Goal: Transaction & Acquisition: Purchase product/service

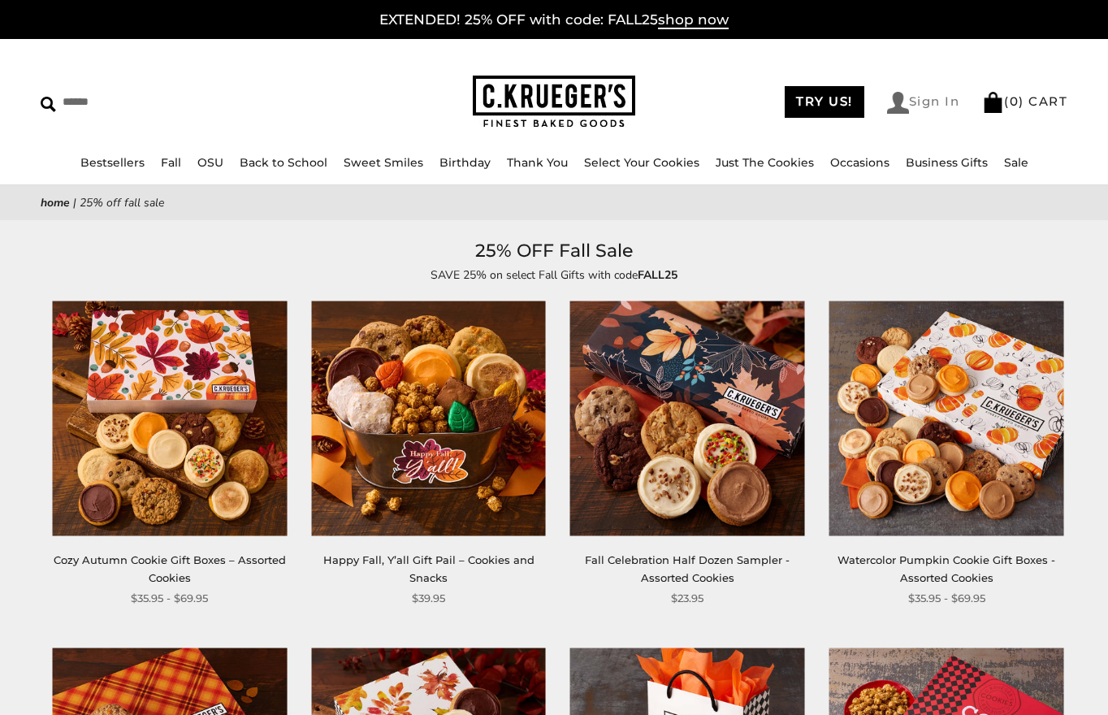
click at [906, 101] on link "Sign In" at bounding box center [923, 103] width 73 height 22
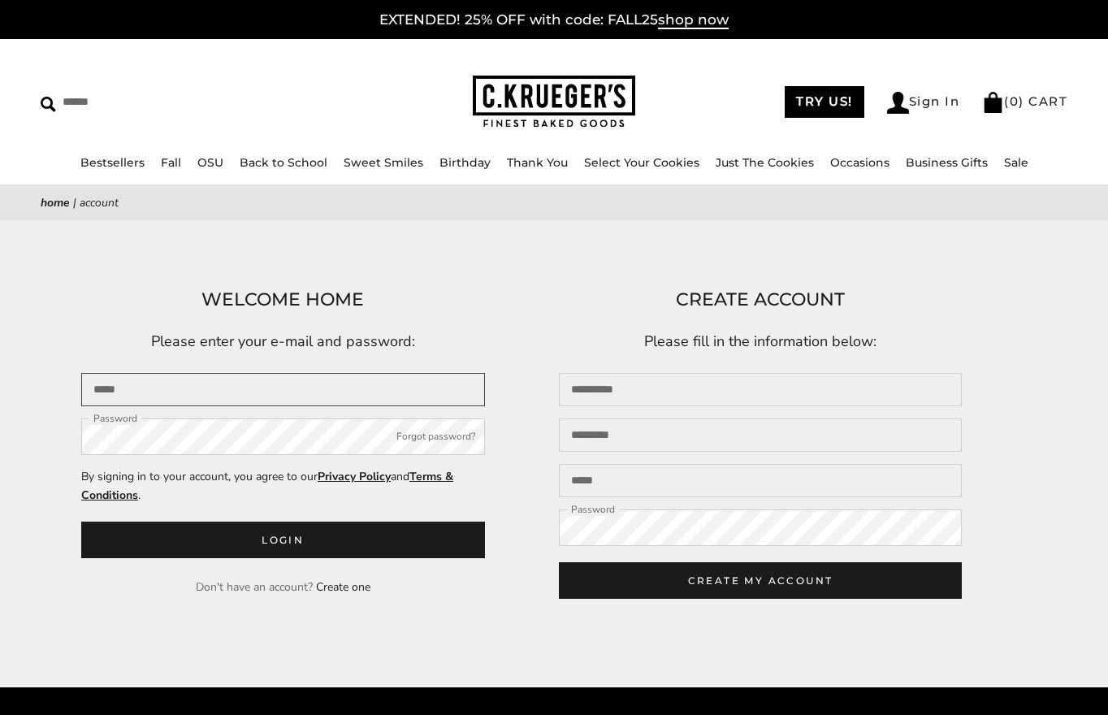
click at [208, 388] on input "Email" at bounding box center [283, 389] width 404 height 33
click at [171, 391] on input "Email" at bounding box center [283, 389] width 404 height 33
type input "**********"
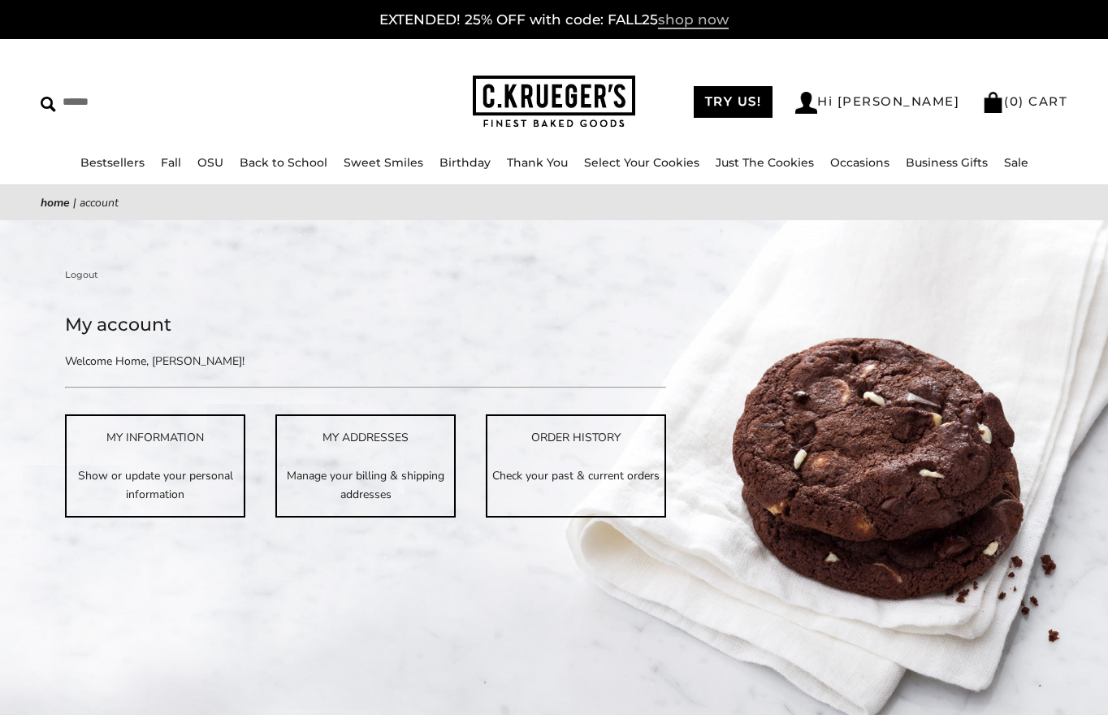
click at [697, 25] on span "shop now" at bounding box center [693, 20] width 71 height 18
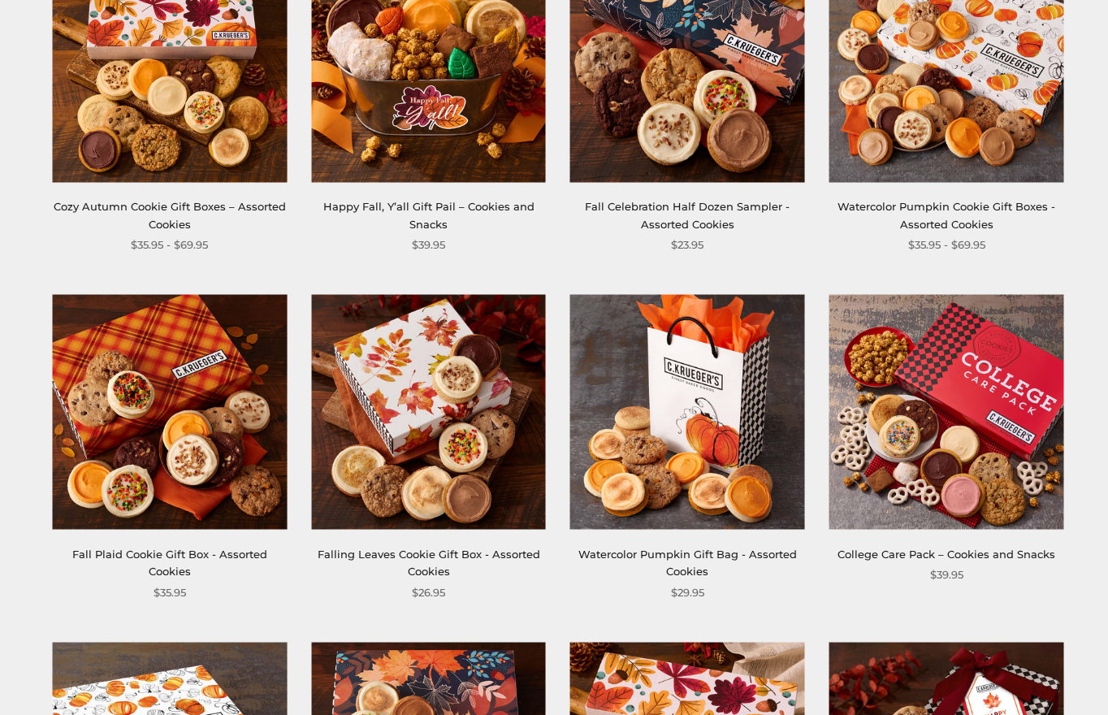
scroll to position [356, 0]
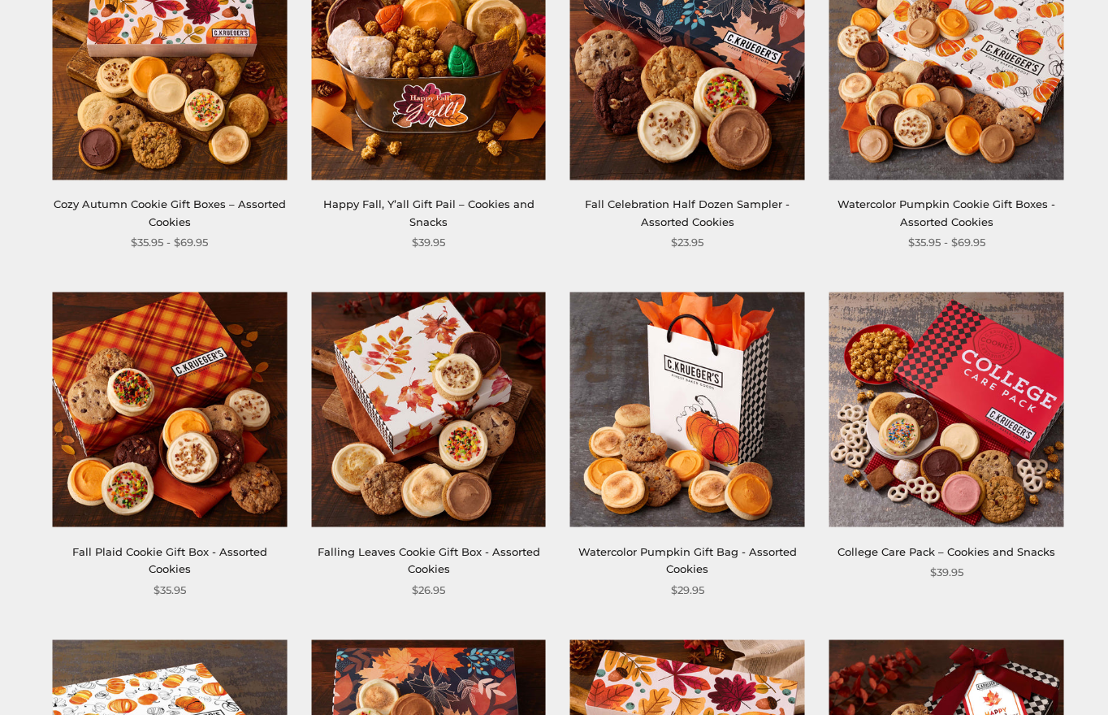
click at [713, 474] on img at bounding box center [687, 409] width 235 height 235
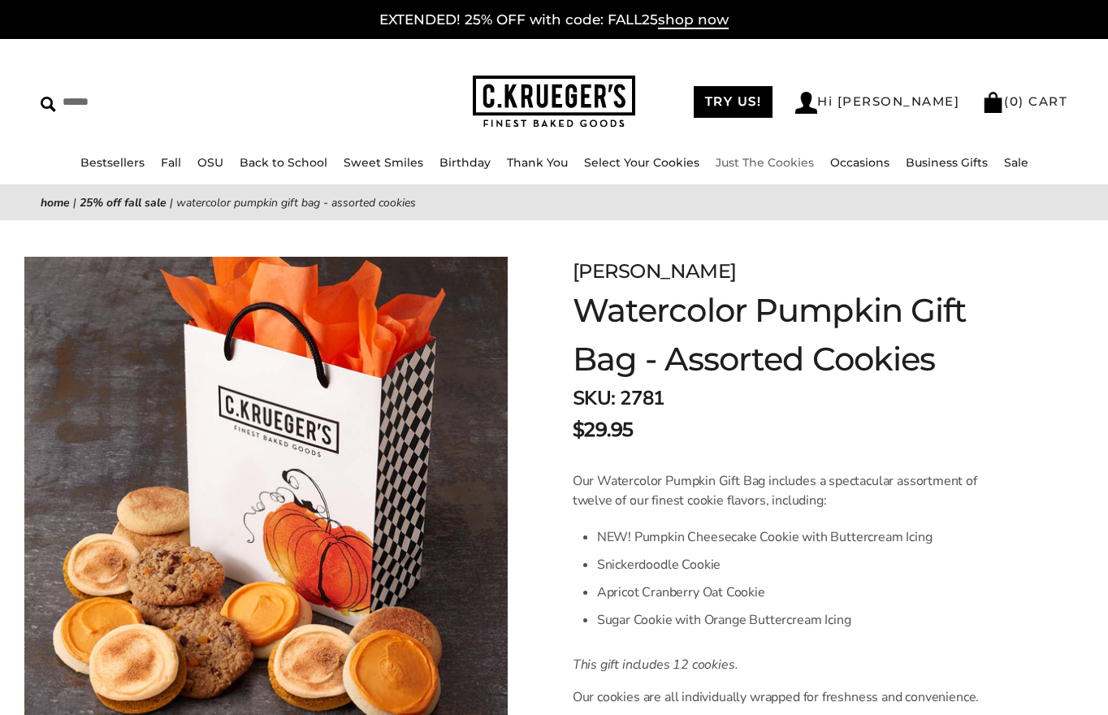
click at [761, 168] on link "Just The Cookies" at bounding box center [765, 162] width 98 height 15
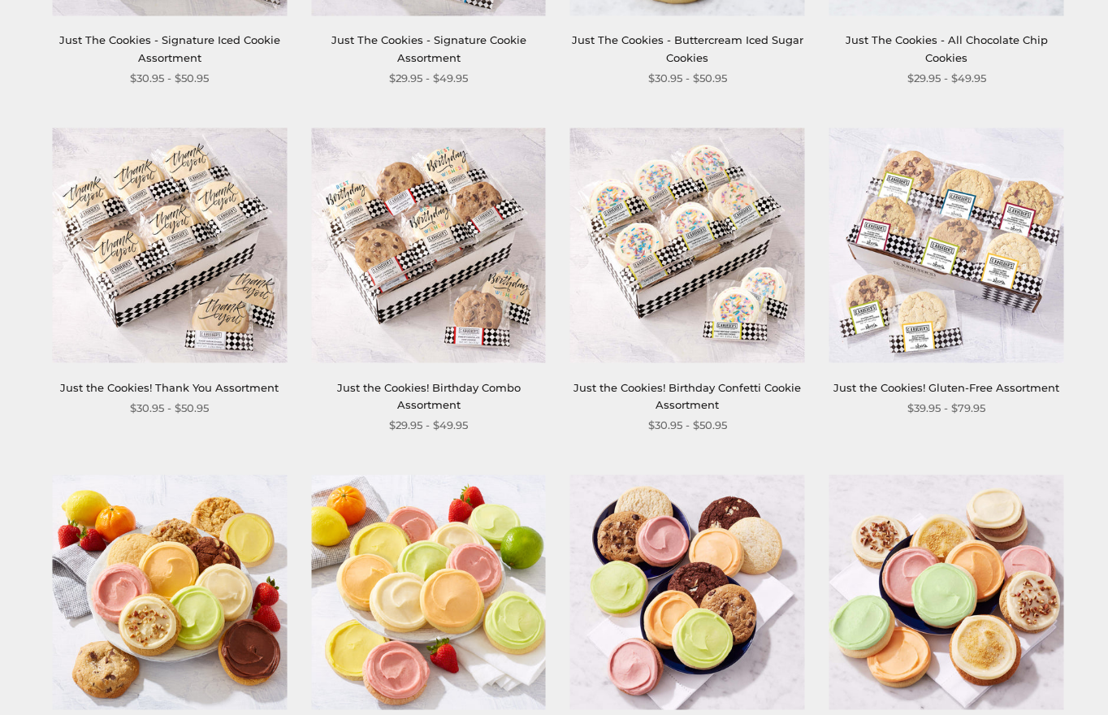
scroll to position [894, 0]
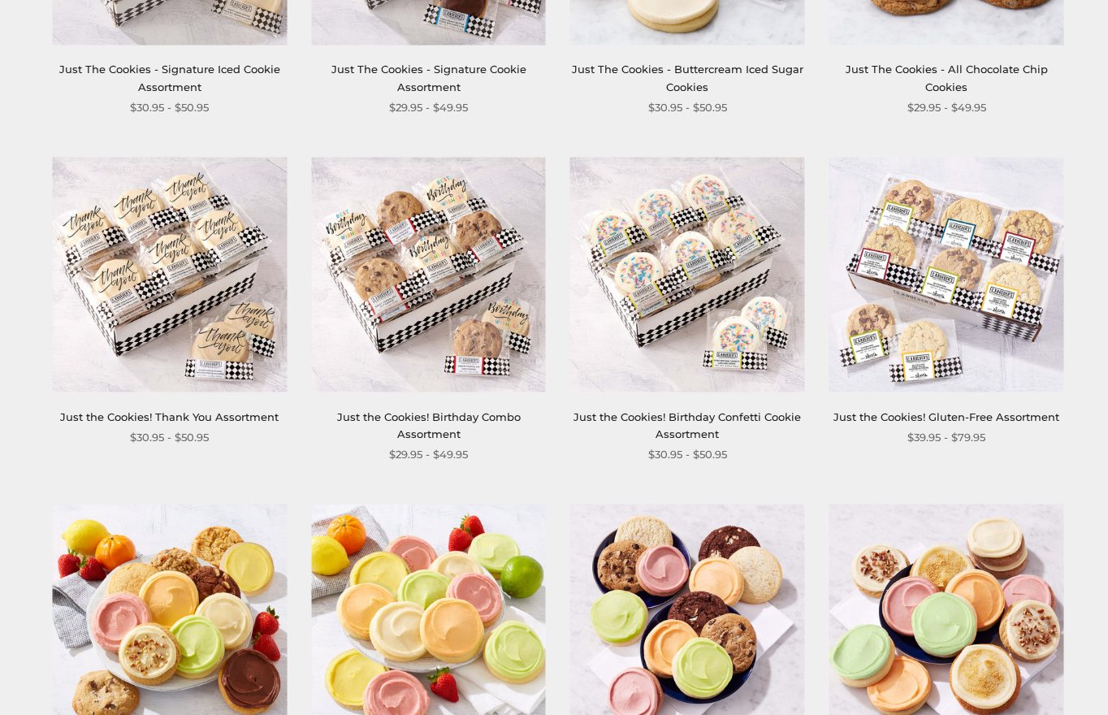
click at [962, 273] on img at bounding box center [947, 275] width 235 height 235
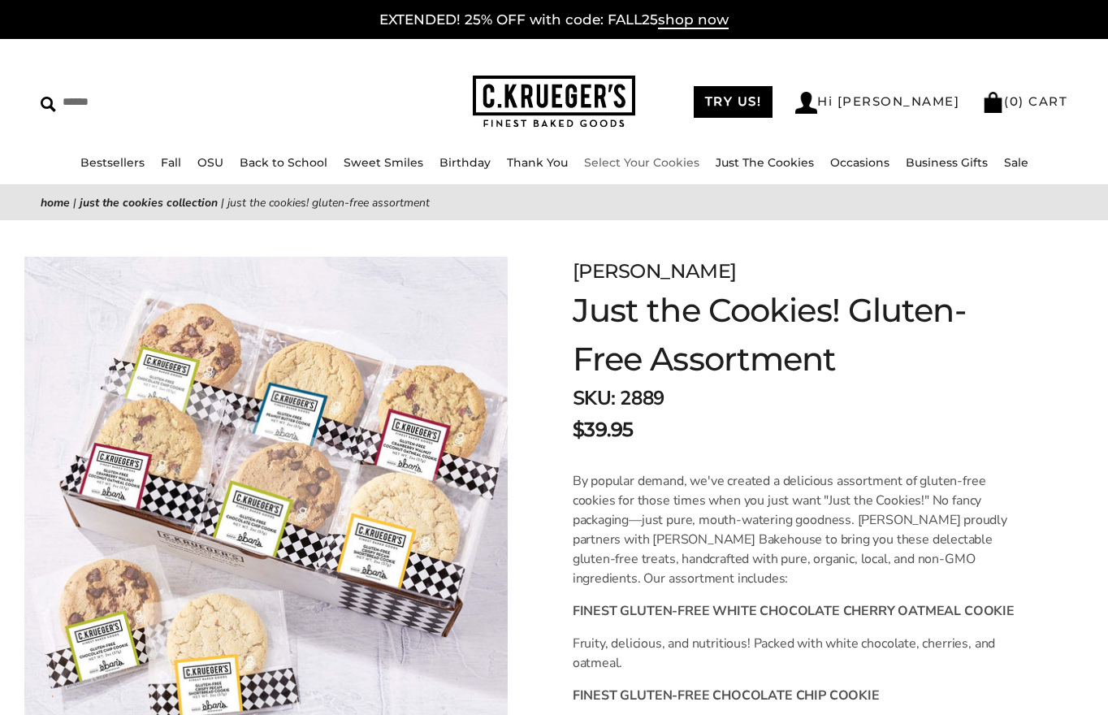
click at [645, 165] on link "Select Your Cookies" at bounding box center [641, 162] width 115 height 15
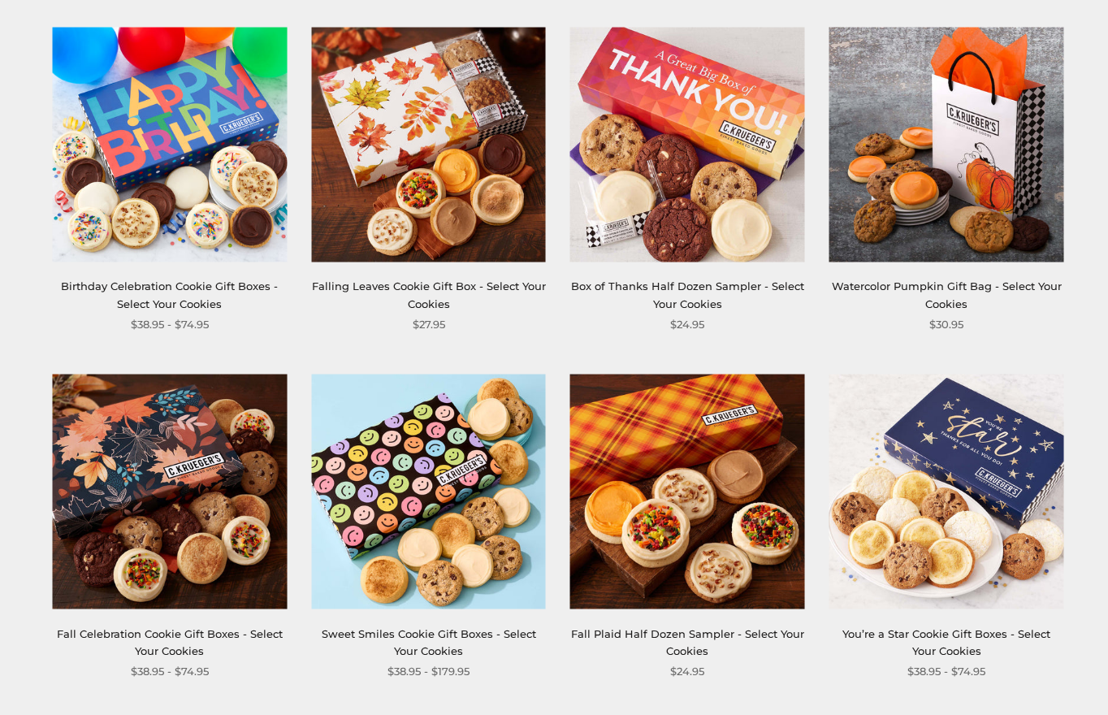
scroll to position [731, 0]
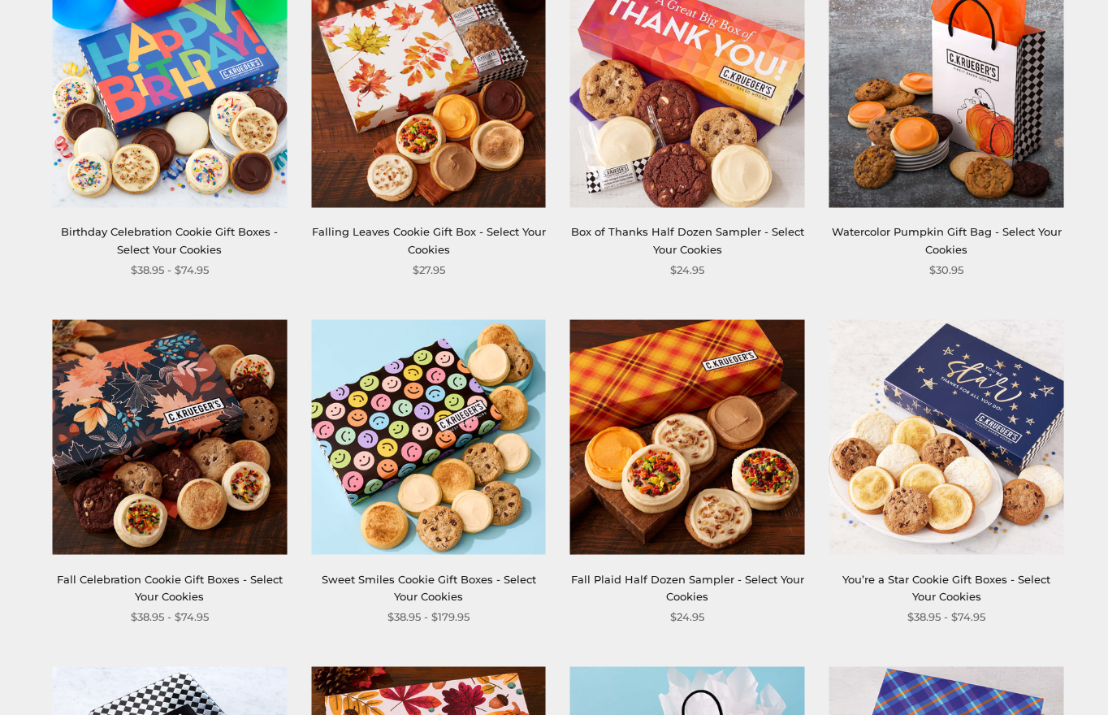
click at [957, 234] on link "Watercolor Pumpkin Gift Bag - Select Your Cookies" at bounding box center [947, 240] width 230 height 30
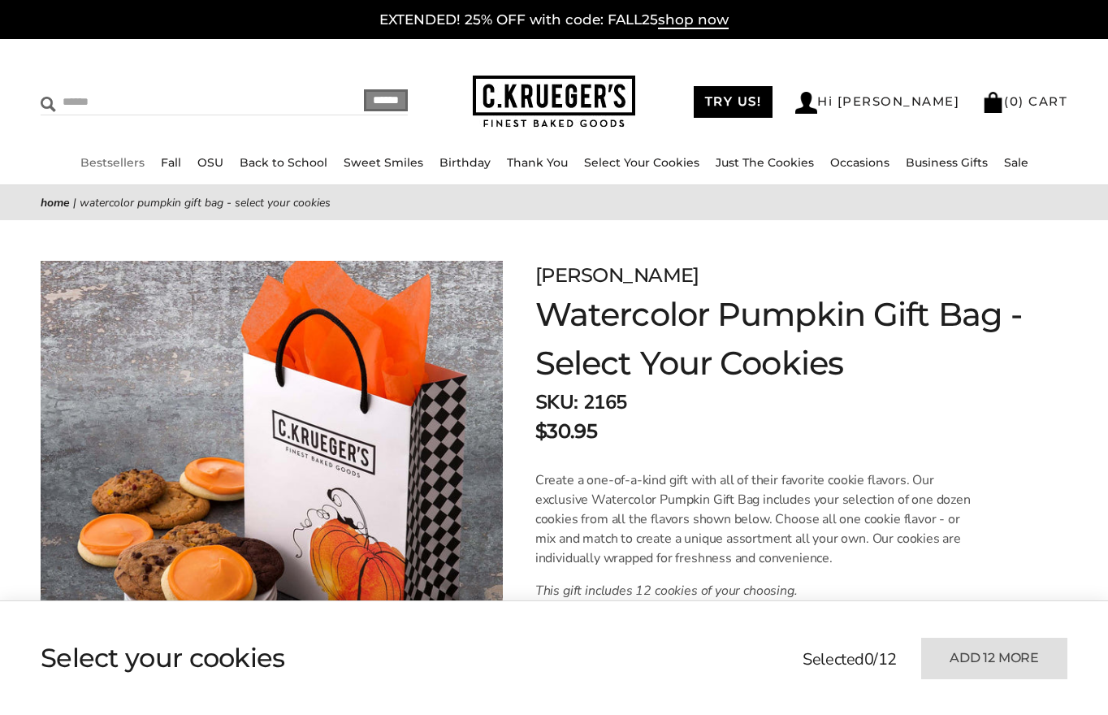
click at [102, 102] on input "Search" at bounding box center [160, 101] width 239 height 25
type input "**********"
click at [364, 89] on input "******" at bounding box center [386, 100] width 44 height 22
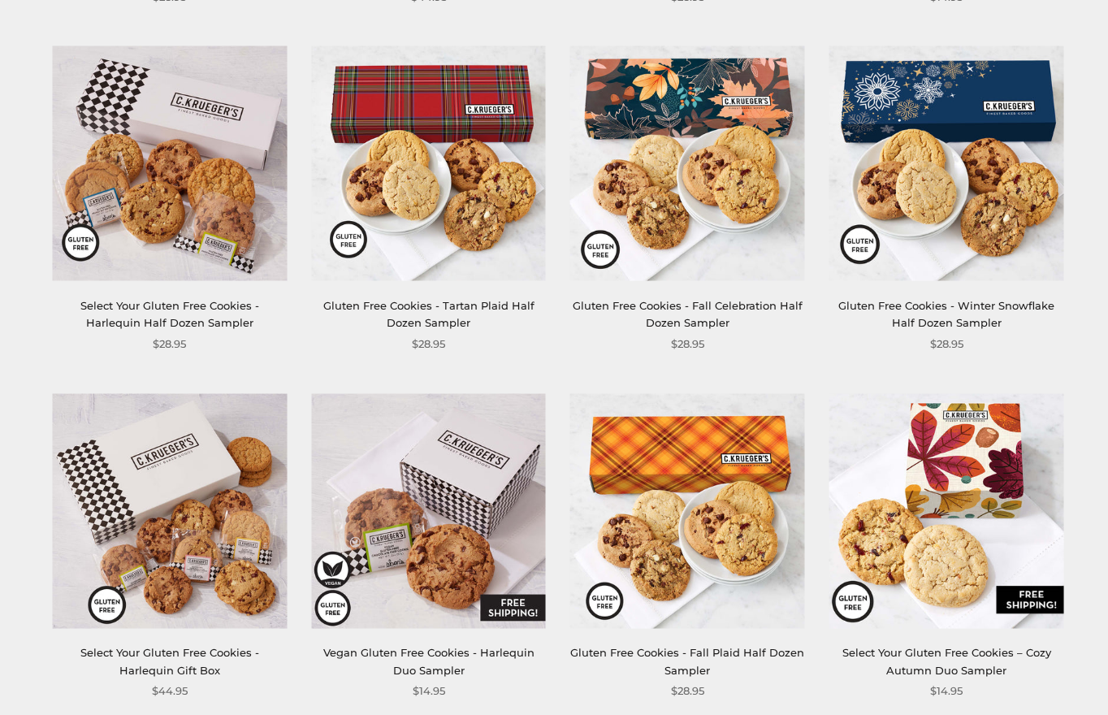
scroll to position [1046, 0]
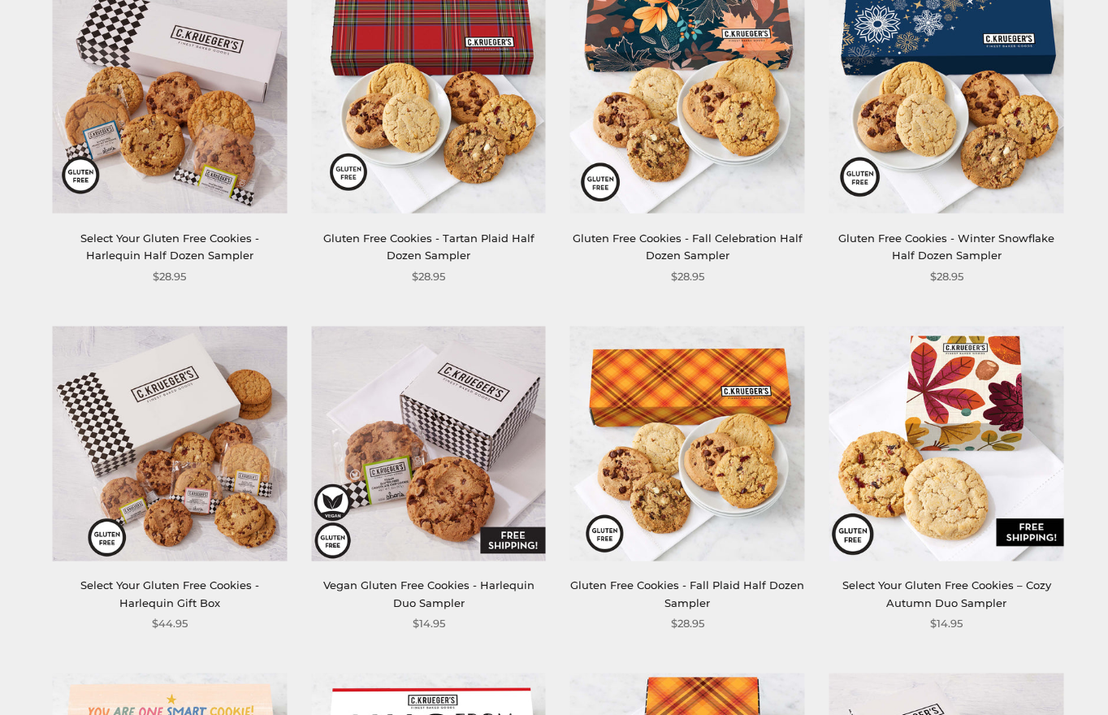
click at [681, 399] on img at bounding box center [687, 443] width 235 height 235
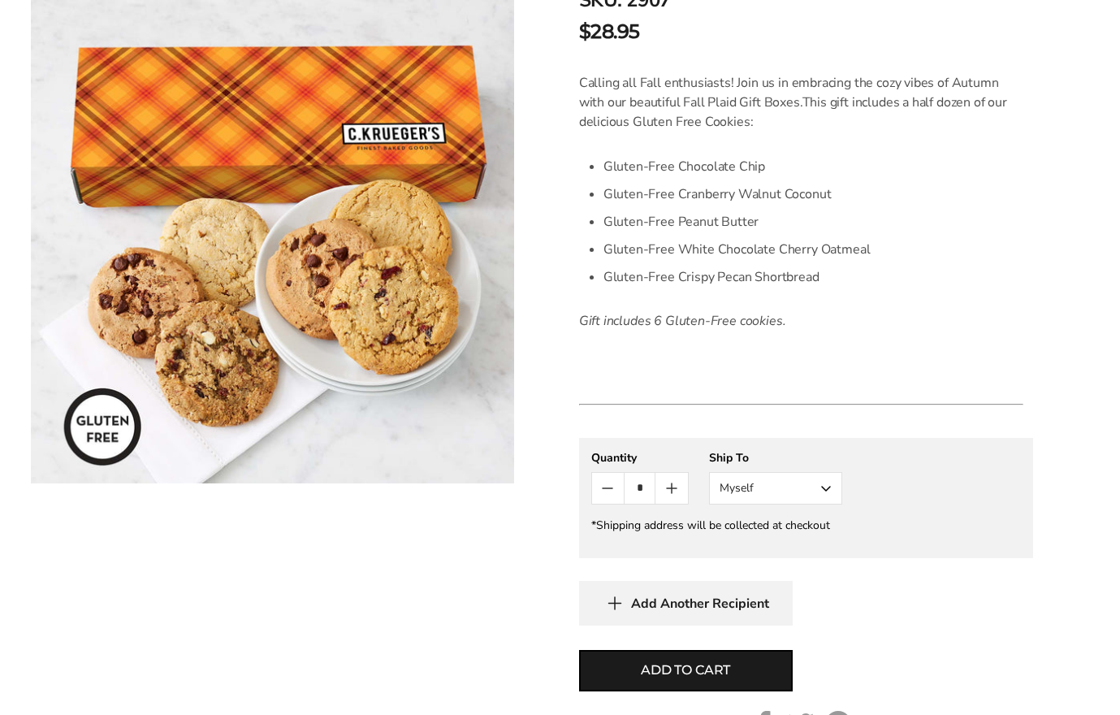
scroll to position [406, 0]
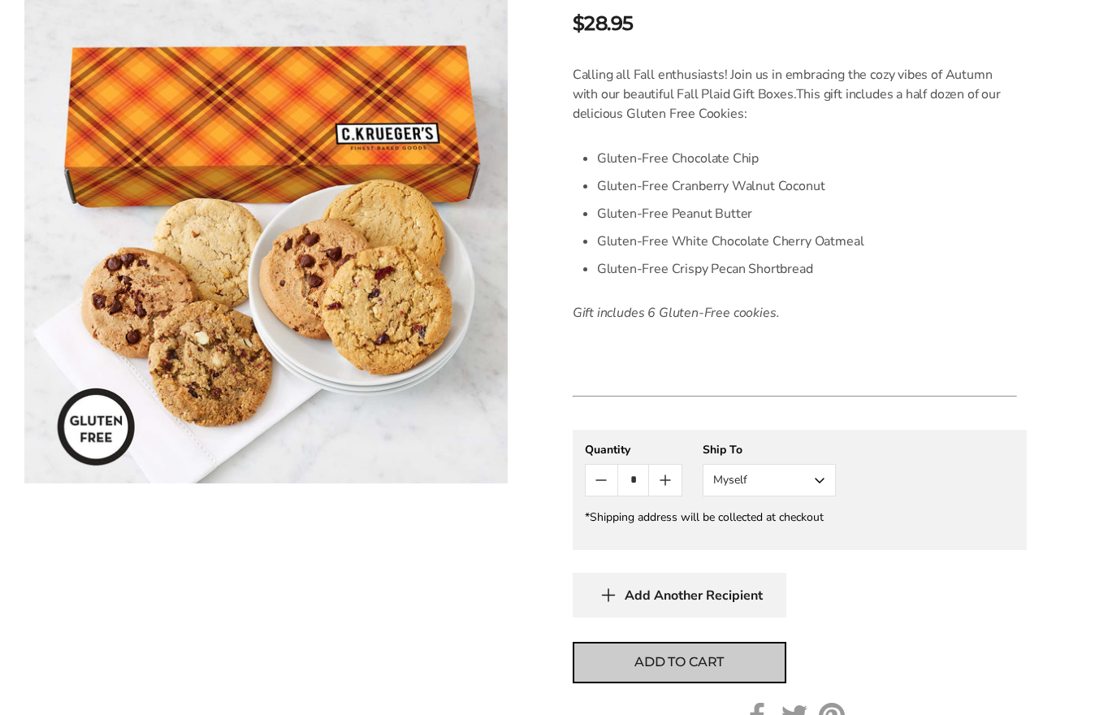
click at [690, 655] on span "Add to cart" at bounding box center [679, 661] width 89 height 19
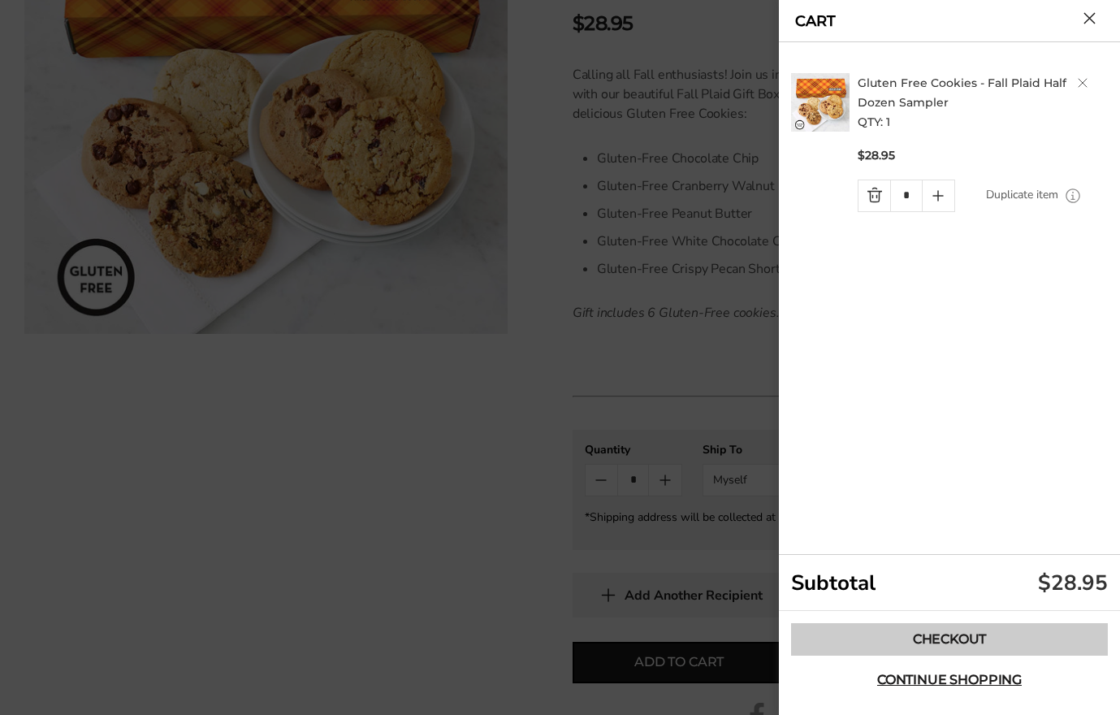
click at [935, 640] on link "Checkout" at bounding box center [949, 639] width 317 height 32
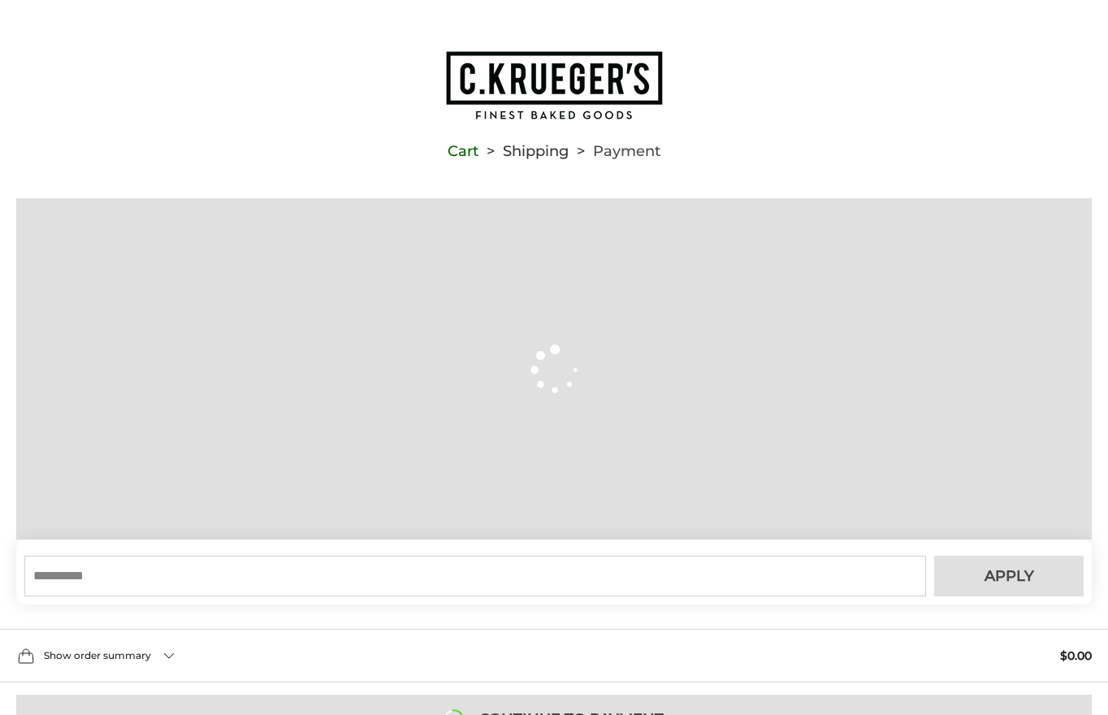
type input "**********"
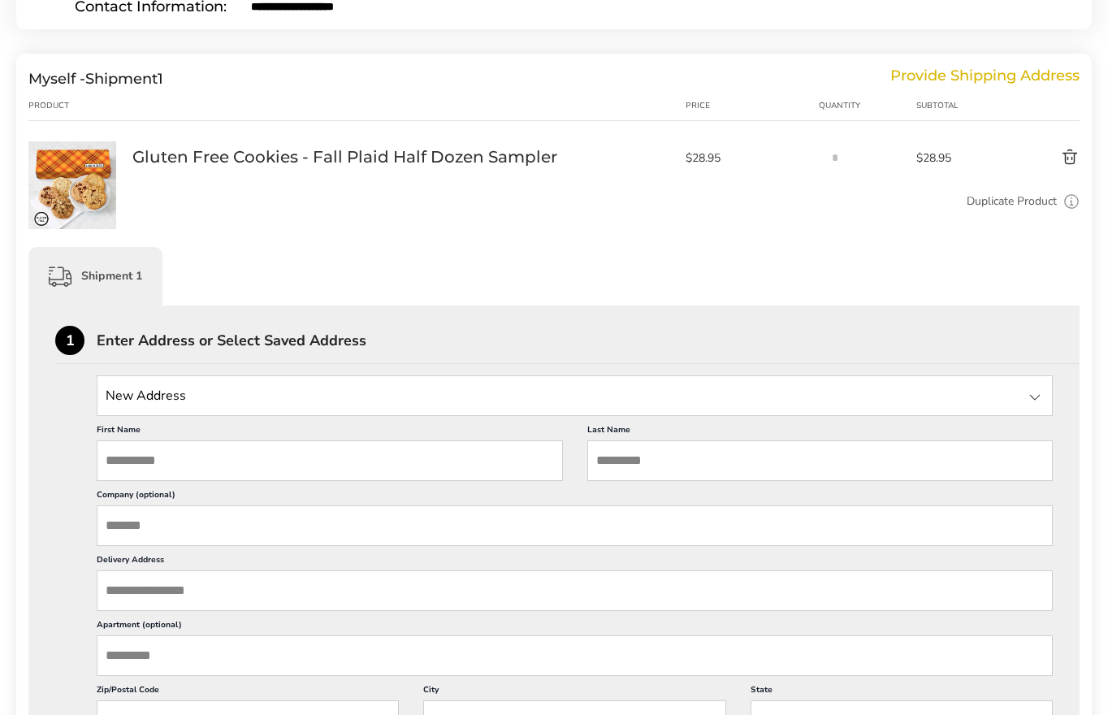
scroll to position [325, 0]
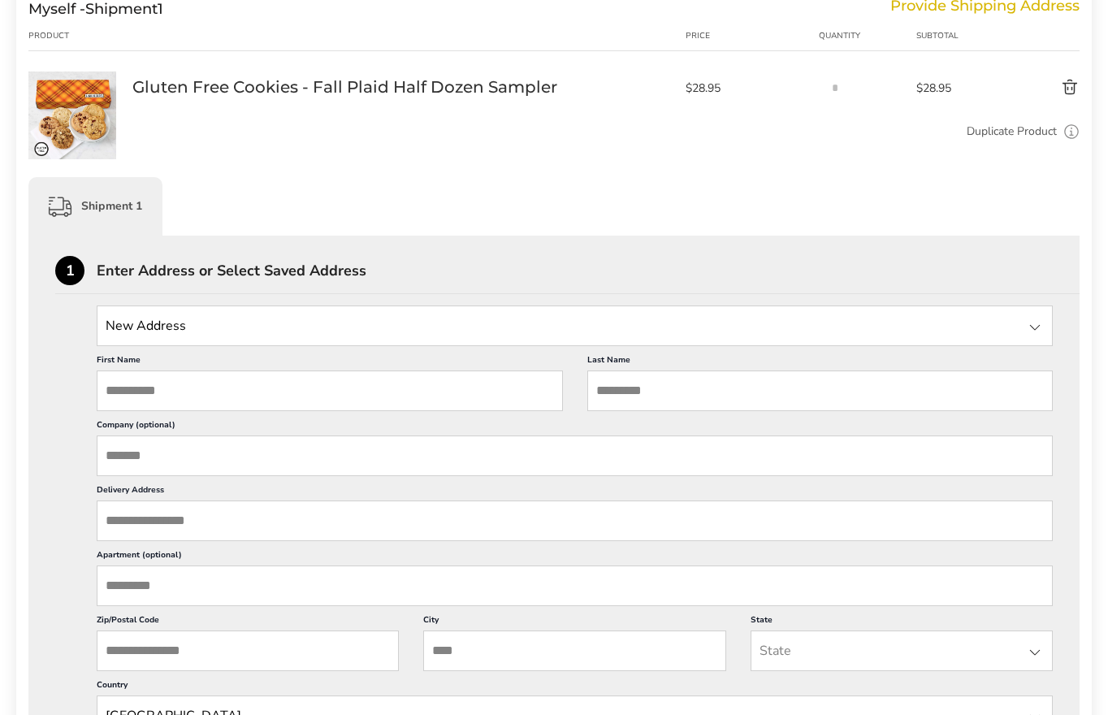
click at [1036, 328] on div at bounding box center [1034, 327] width 19 height 19
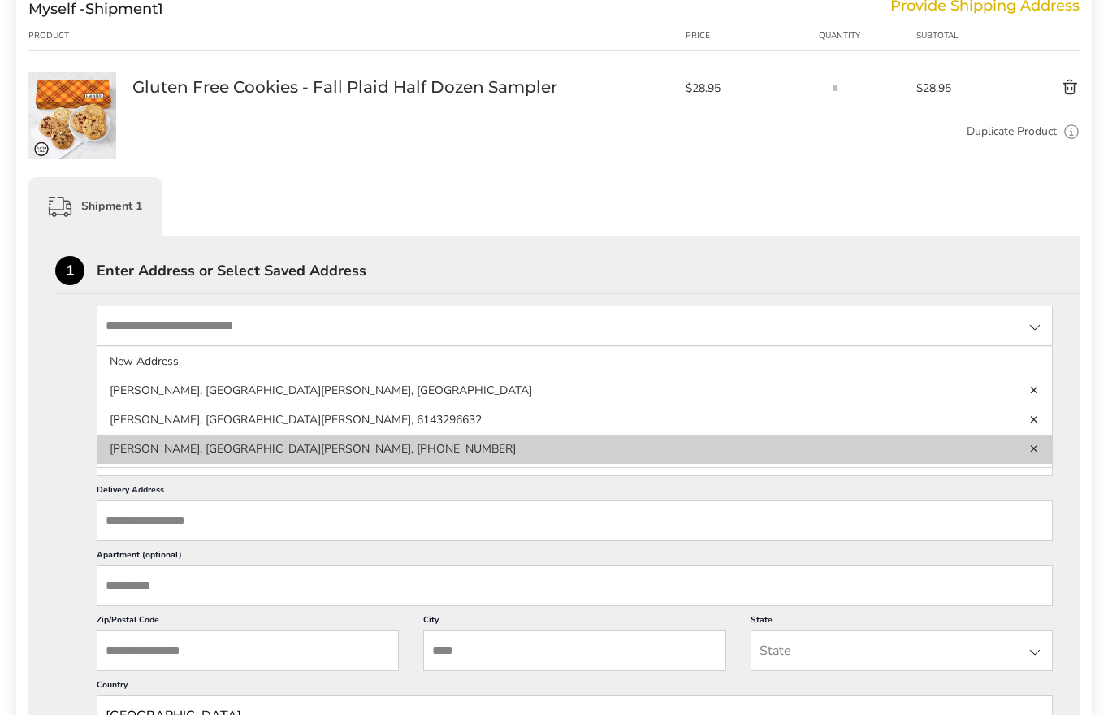
click at [303, 435] on li "[PERSON_NAME], [GEOGRAPHIC_DATA][PERSON_NAME], [PHONE_NUMBER]" at bounding box center [574, 449] width 955 height 29
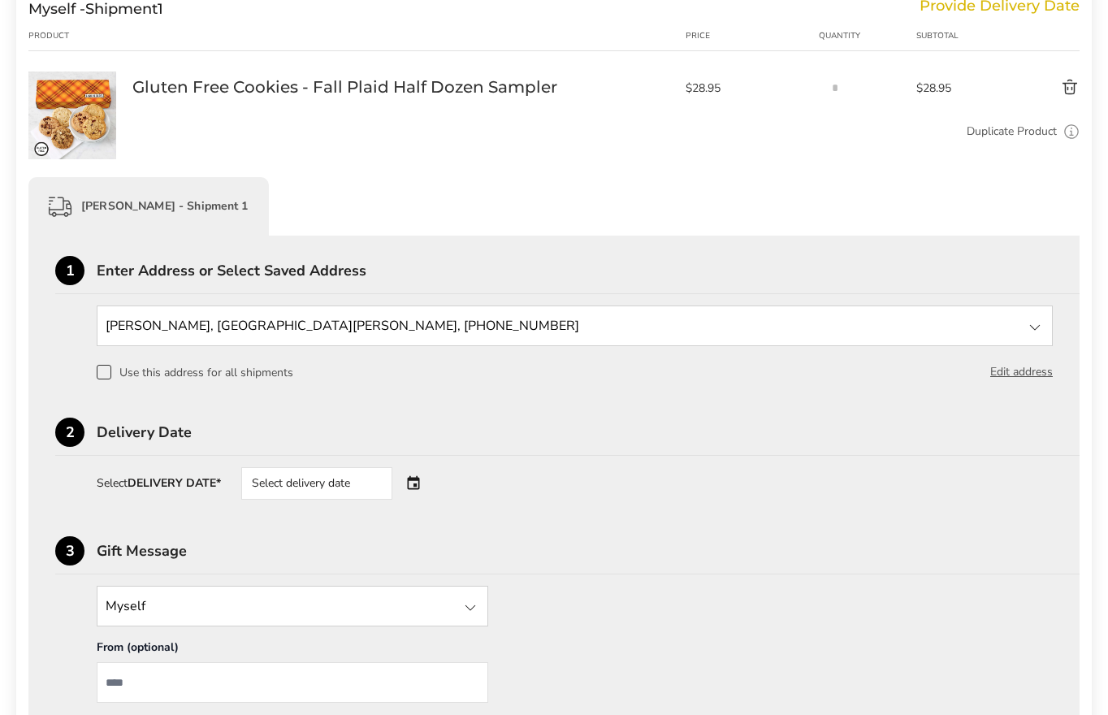
click at [415, 482] on div "Select delivery date" at bounding box center [339, 483] width 197 height 32
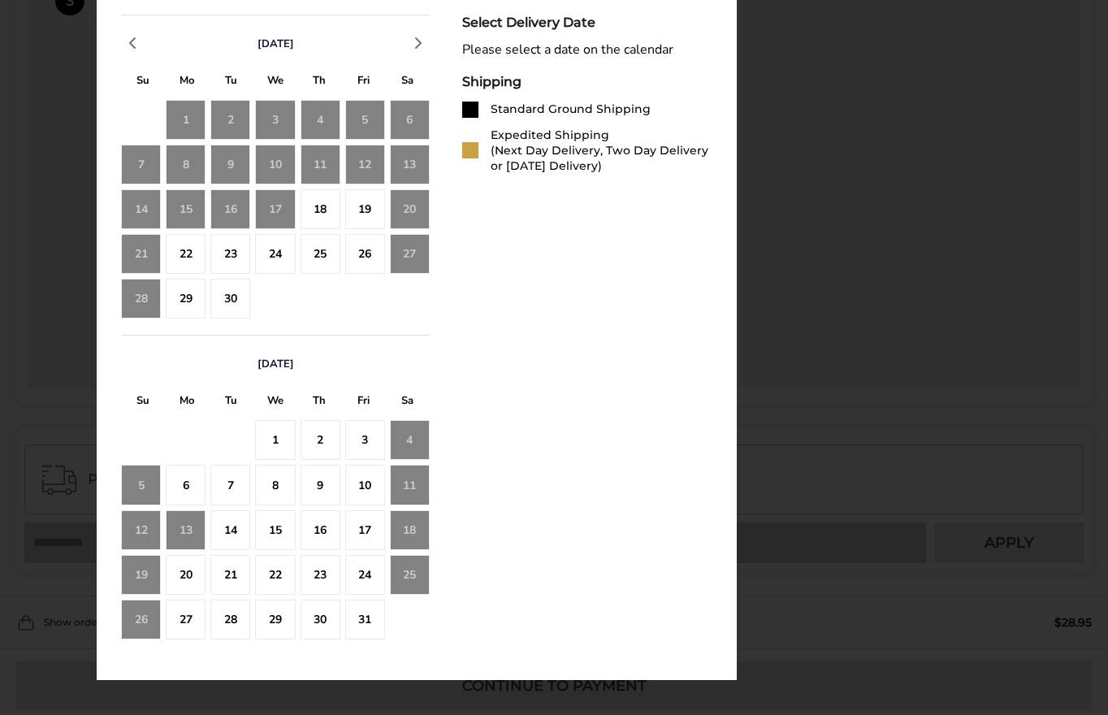
scroll to position [894, 0]
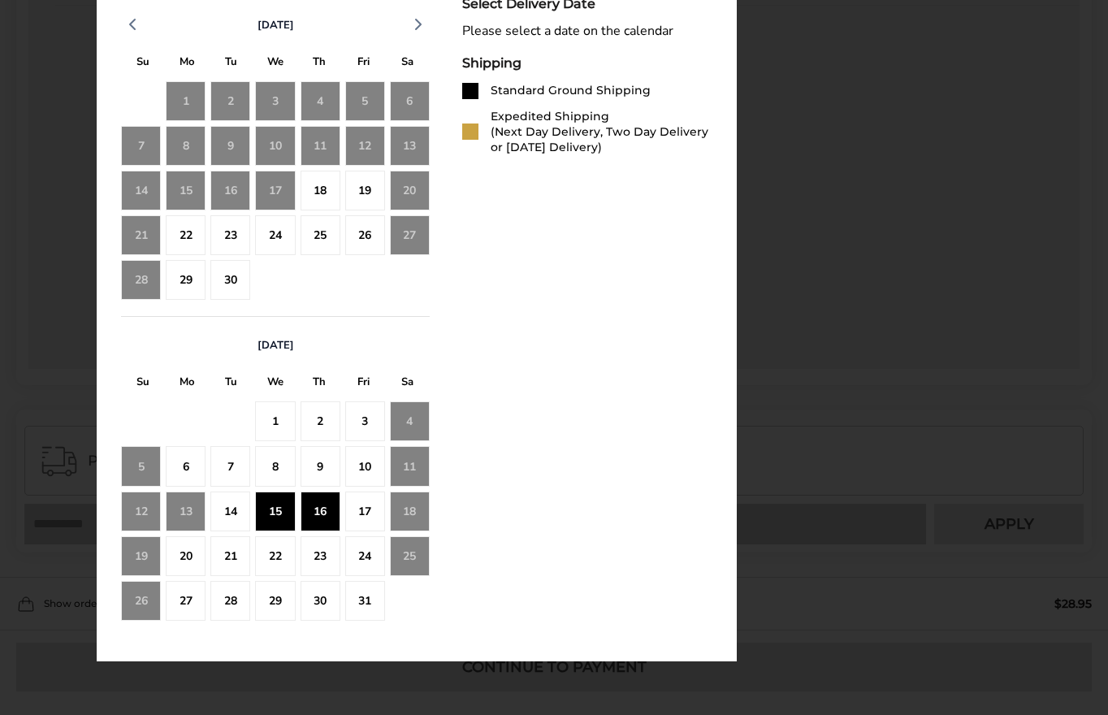
click at [318, 509] on div "16" at bounding box center [321, 512] width 40 height 40
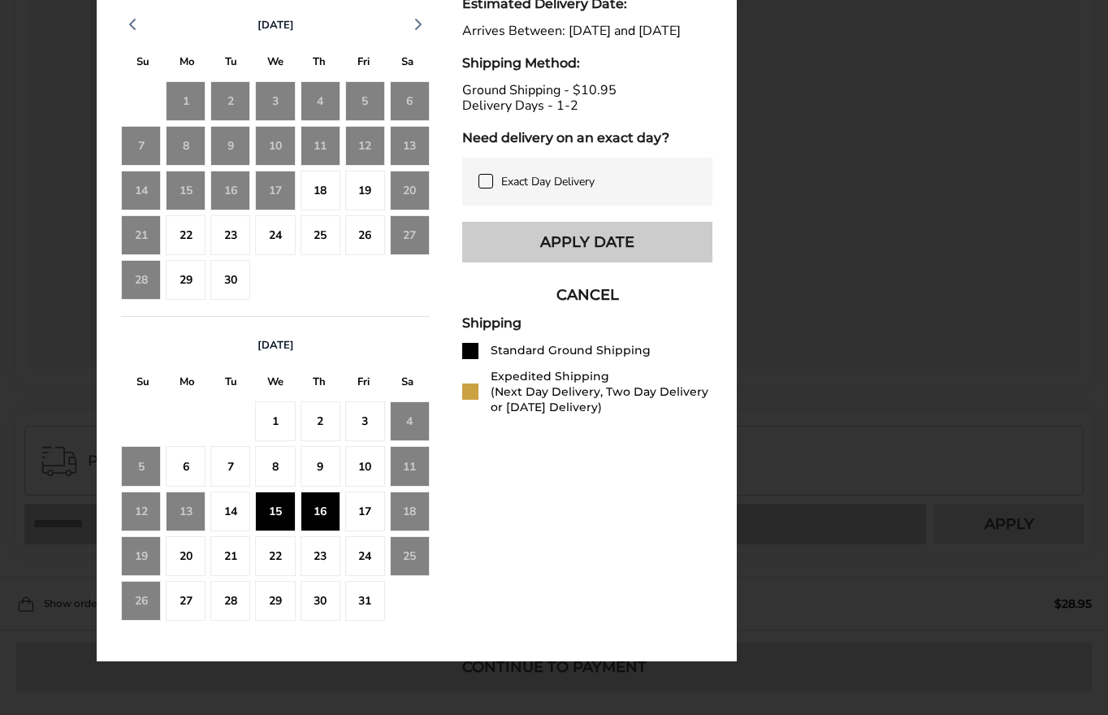
click at [578, 256] on button "Apply Date" at bounding box center [587, 242] width 250 height 41
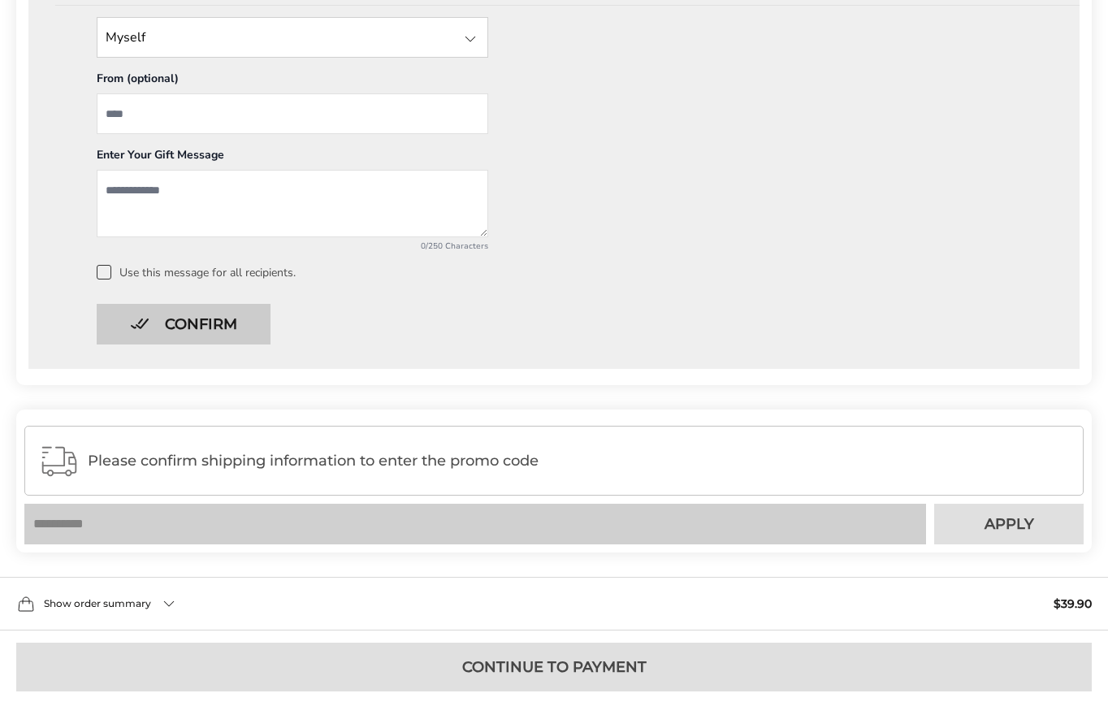
click at [247, 312] on button "Confirm" at bounding box center [184, 324] width 174 height 41
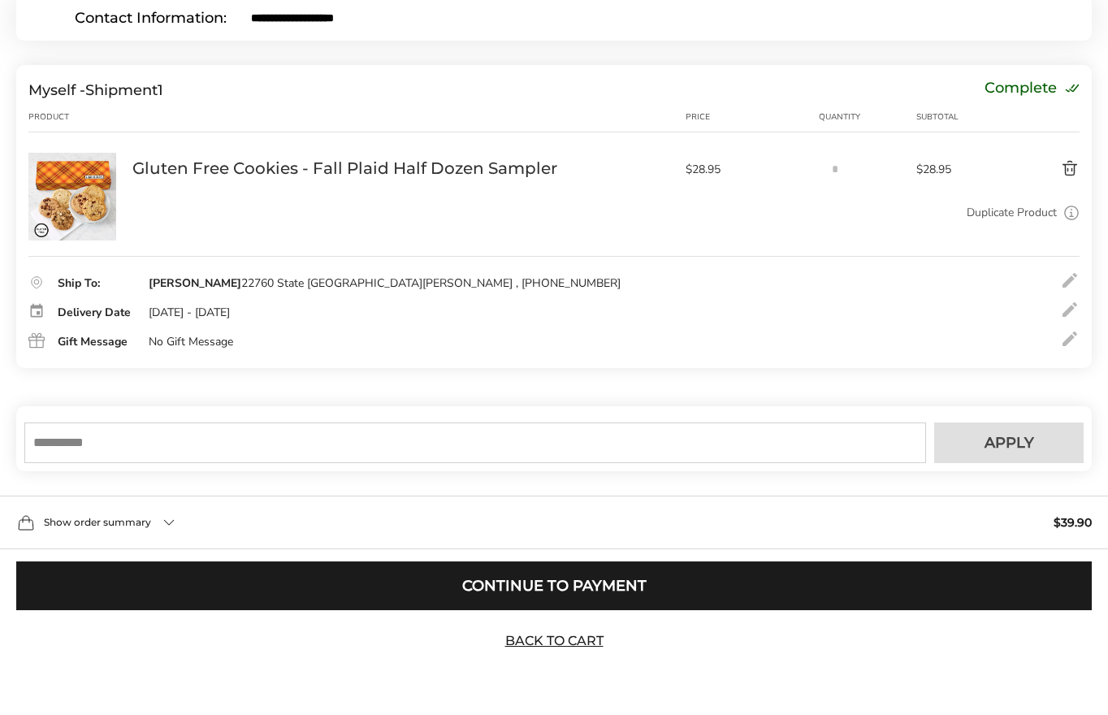
scroll to position [244, 0]
click at [470, 453] on input "text" at bounding box center [475, 442] width 902 height 41
type input "******"
drag, startPoint x: 1026, startPoint y: 453, endPoint x: 1001, endPoint y: 453, distance: 25.2
click at [1025, 453] on button "Apply" at bounding box center [1008, 442] width 149 height 41
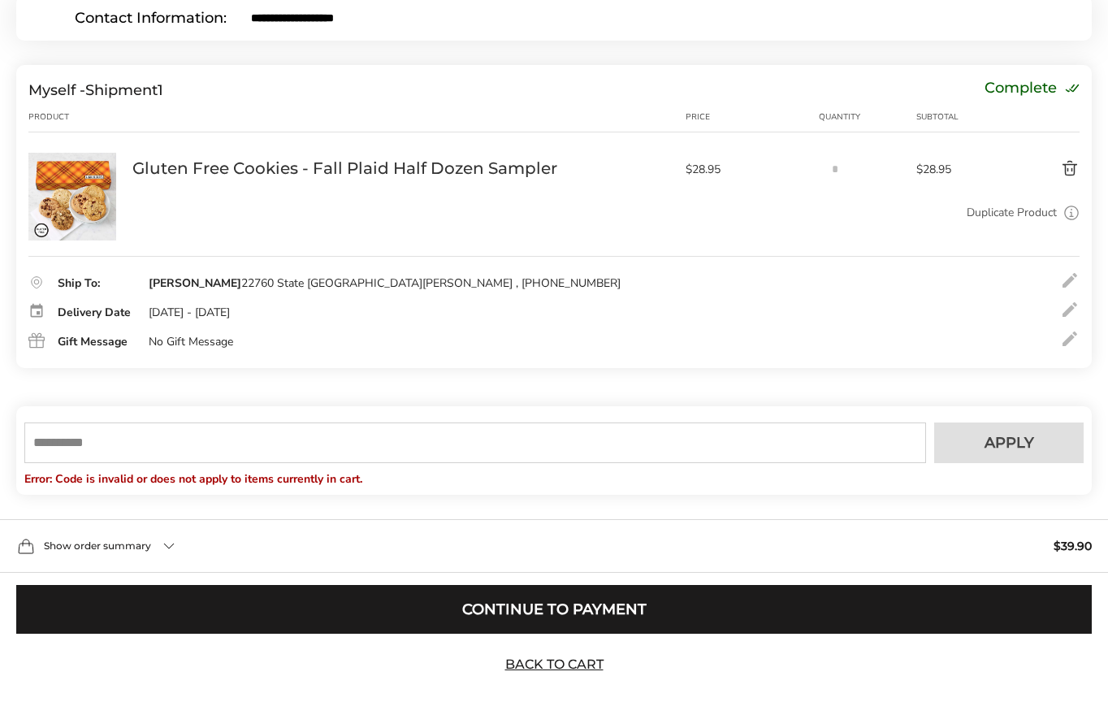
click at [1069, 163] on button "Delete product" at bounding box center [1034, 168] width 89 height 19
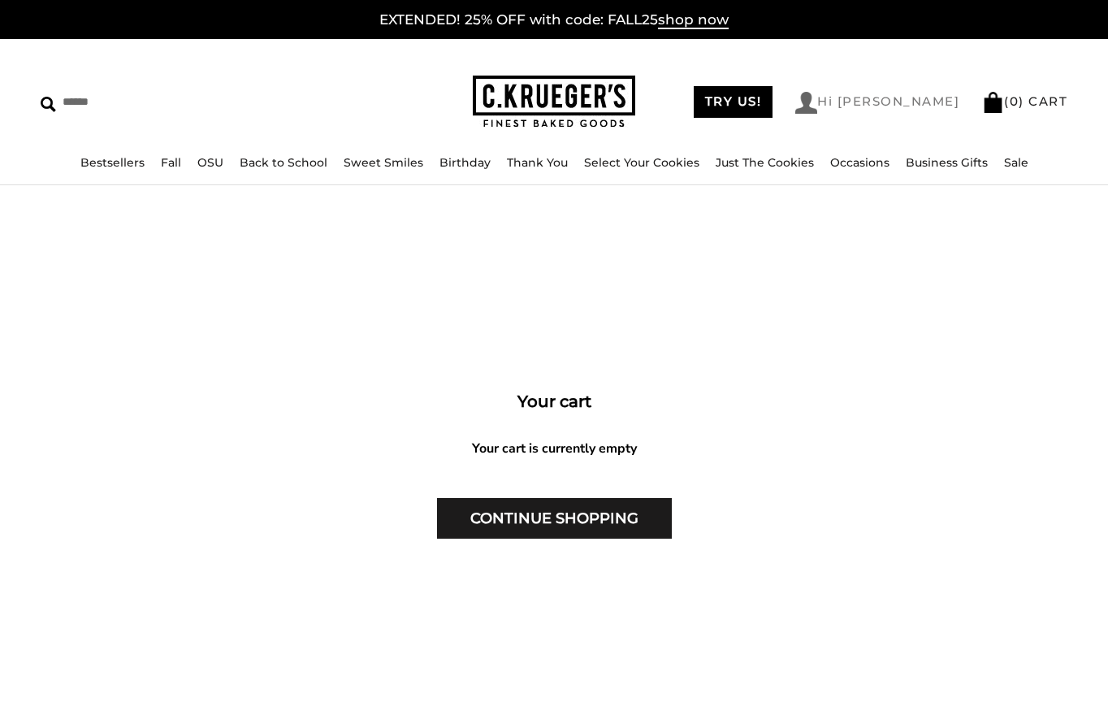
click at [920, 104] on link "Hi [PERSON_NAME]" at bounding box center [877, 103] width 164 height 22
